Goal: Transaction & Acquisition: Purchase product/service

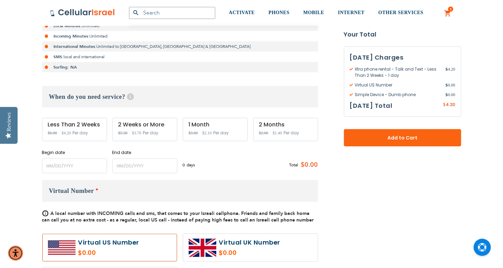
scroll to position [166, 0]
click at [80, 171] on input "name" at bounding box center [74, 166] width 65 height 15
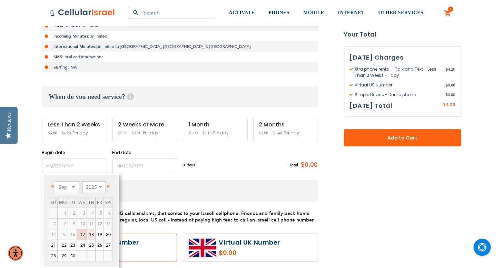
click at [91, 234] on link "18" at bounding box center [91, 235] width 8 height 10
type input "[DATE]"
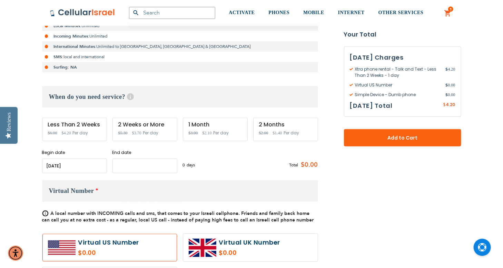
click at [153, 165] on input "name" at bounding box center [144, 166] width 65 height 15
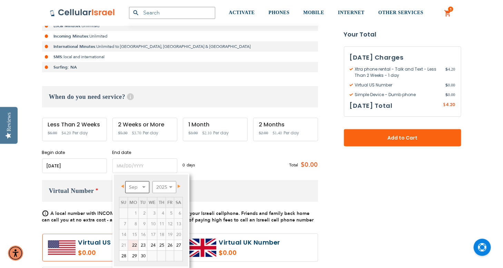
click at [144, 186] on select "Sep Oct Nov Dec" at bounding box center [137, 187] width 24 height 12
click at [178, 234] on link "18" at bounding box center [178, 235] width 8 height 10
type input "[DATE]"
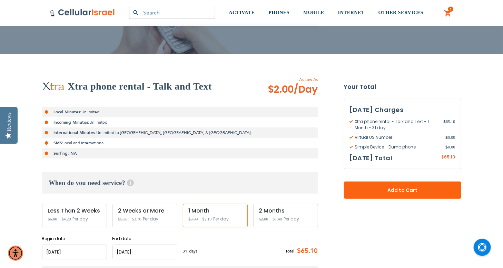
scroll to position [79, 0]
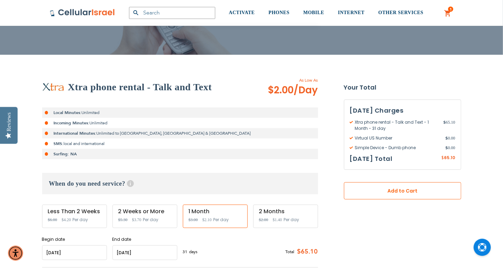
click at [367, 188] on span "Add to Cart" at bounding box center [403, 191] width 72 height 7
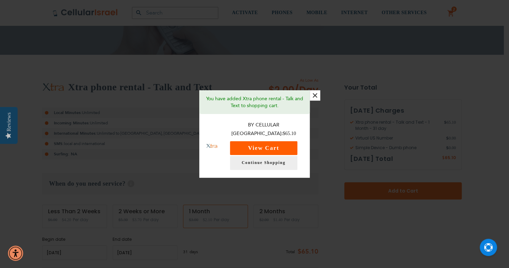
click at [290, 148] on button "View Cart" at bounding box center [263, 148] width 67 height 14
